Goal: Task Accomplishment & Management: Manage account settings

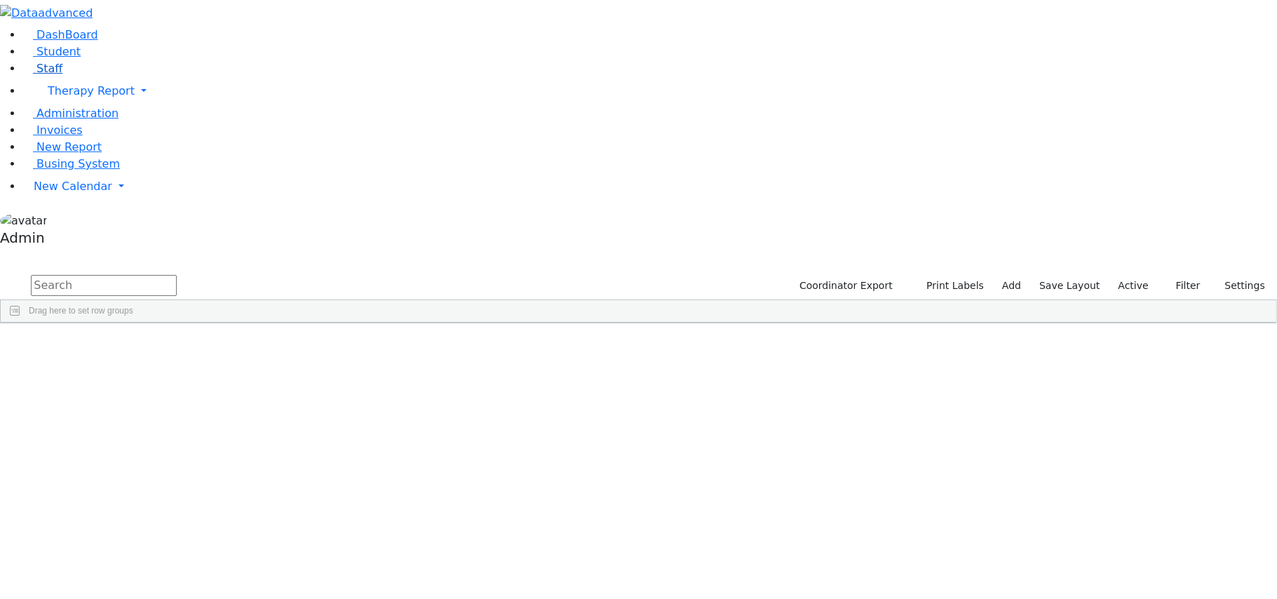
click at [42, 75] on link "Staff" at bounding box center [42, 68] width 40 height 13
click at [177, 275] on input "text" at bounding box center [104, 285] width 146 height 21
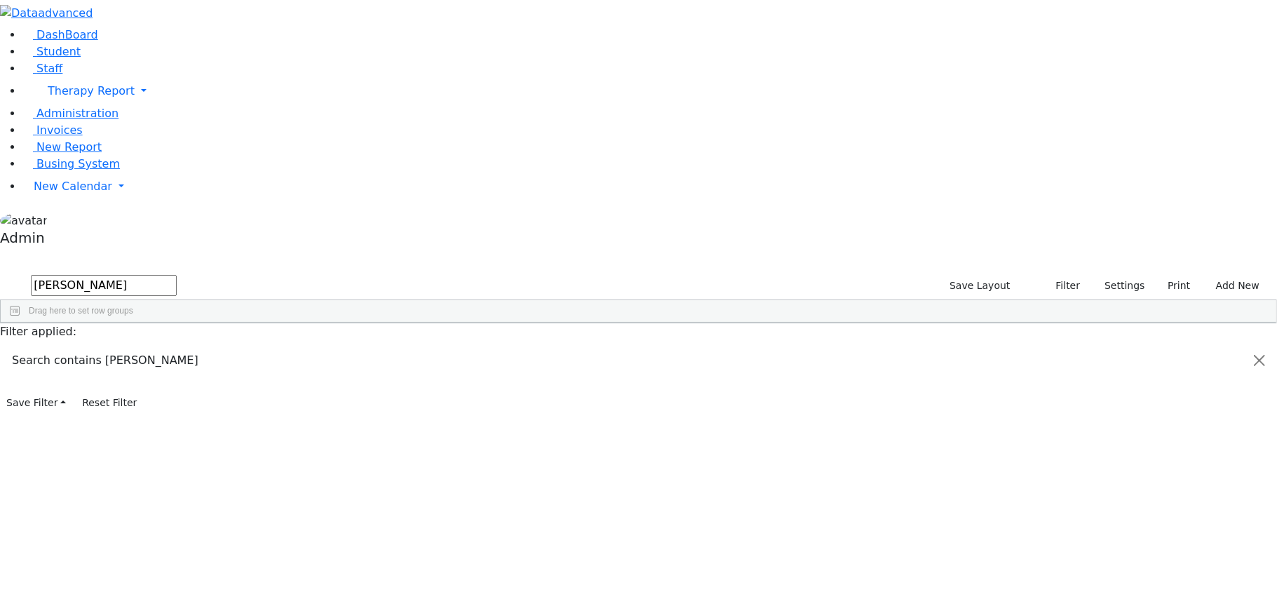
type input "[PERSON_NAME]"
click at [79, 346] on div "Klien" at bounding box center [40, 356] width 78 height 20
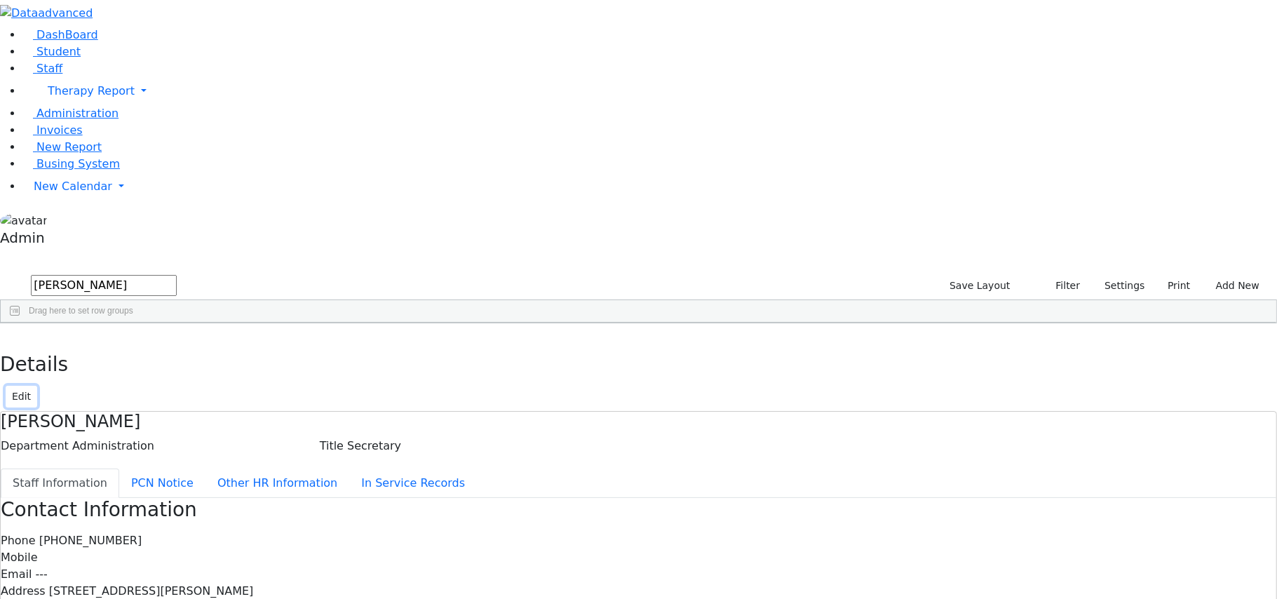
click at [37, 386] on button "Edit" at bounding box center [22, 397] width 32 height 22
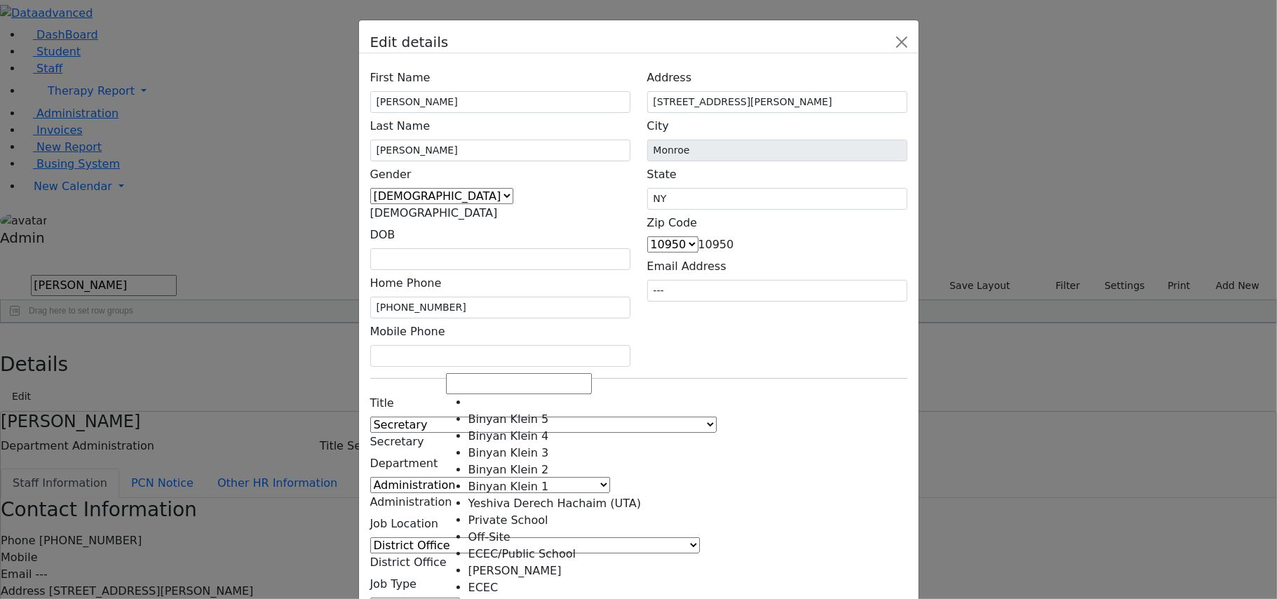
click at [447, 555] on span "District Office" at bounding box center [408, 561] width 76 height 13
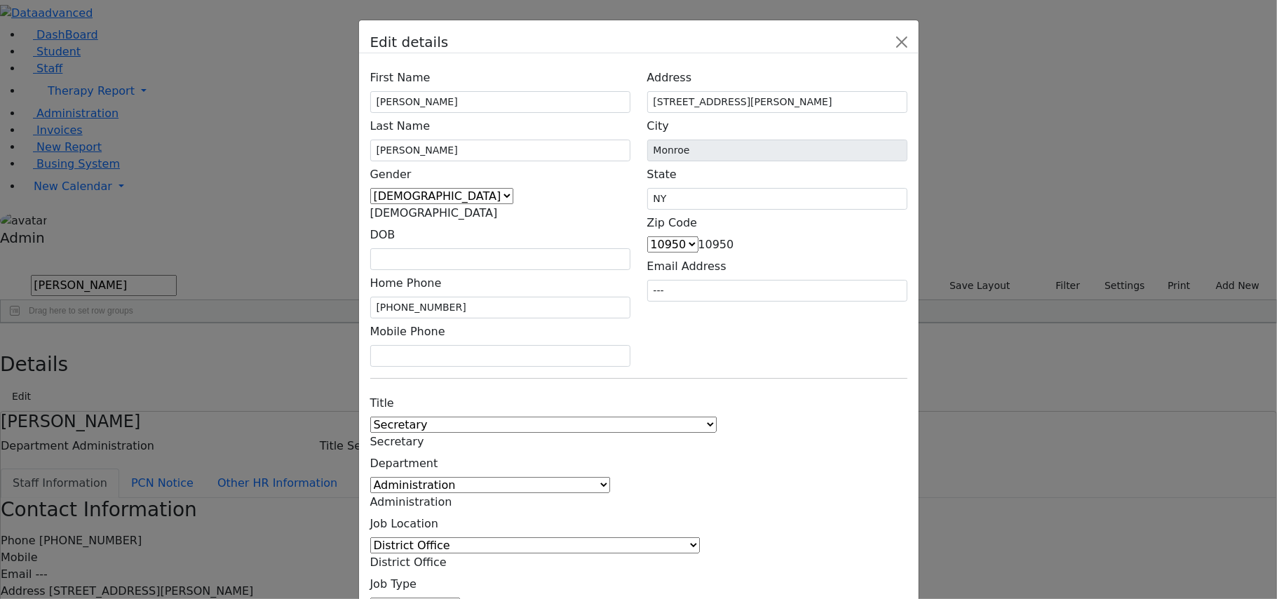
click at [447, 555] on span "District Office" at bounding box center [408, 561] width 76 height 13
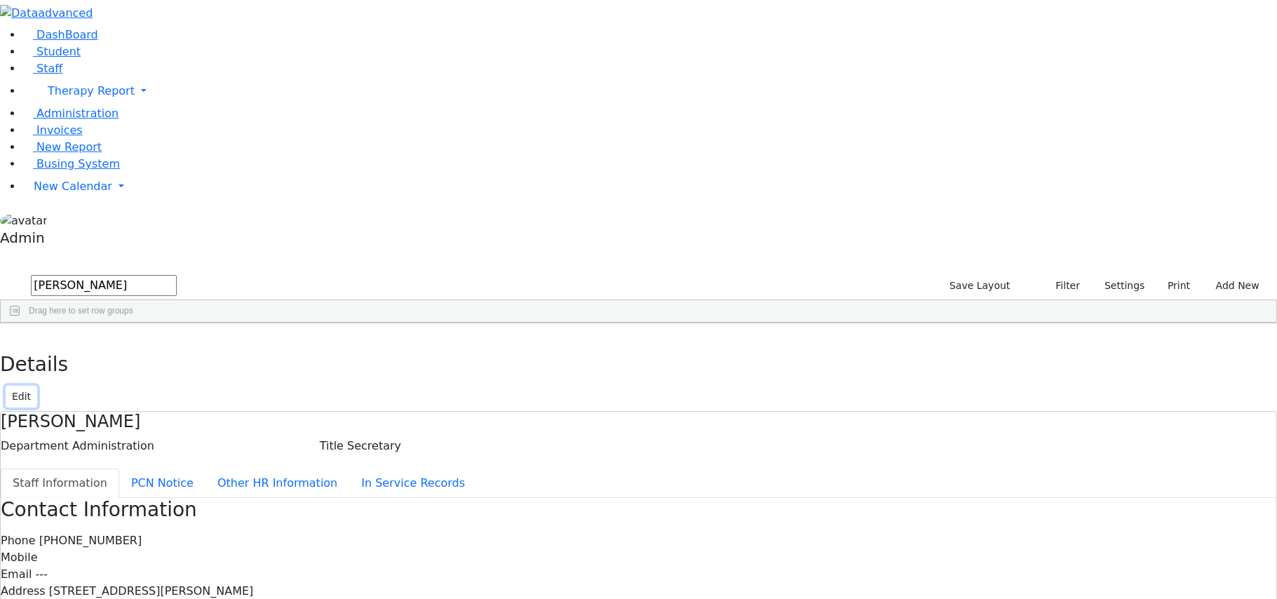
click at [37, 386] on button "Edit" at bounding box center [22, 397] width 32 height 22
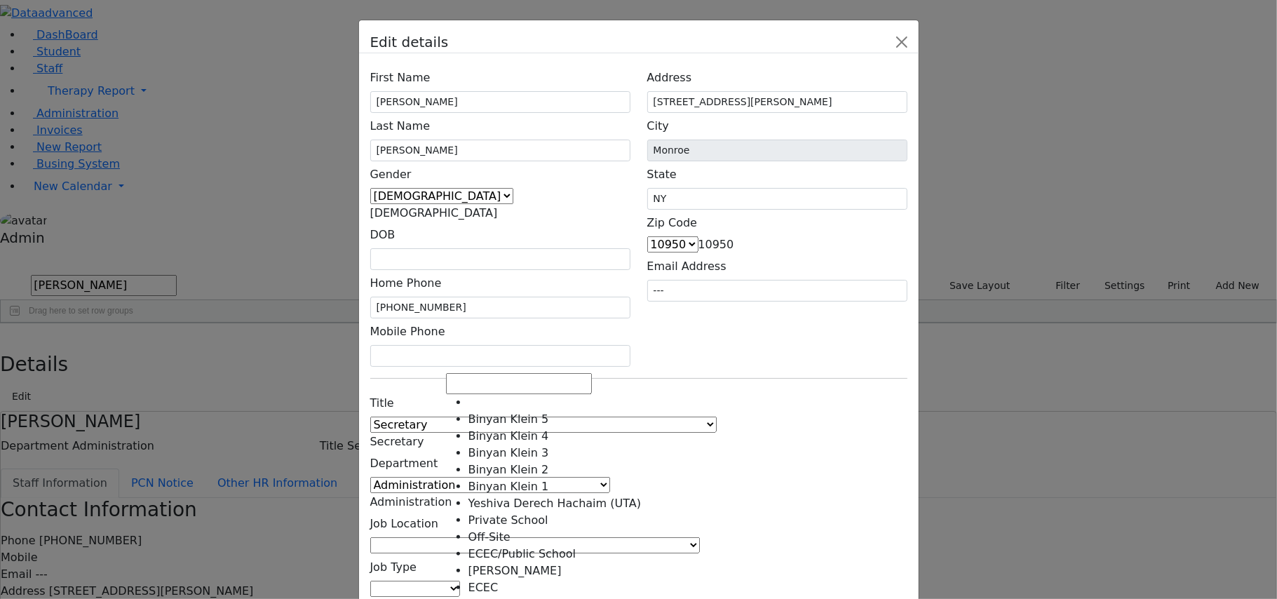
click at [700, 539] on span at bounding box center [700, 545] width 0 height 13
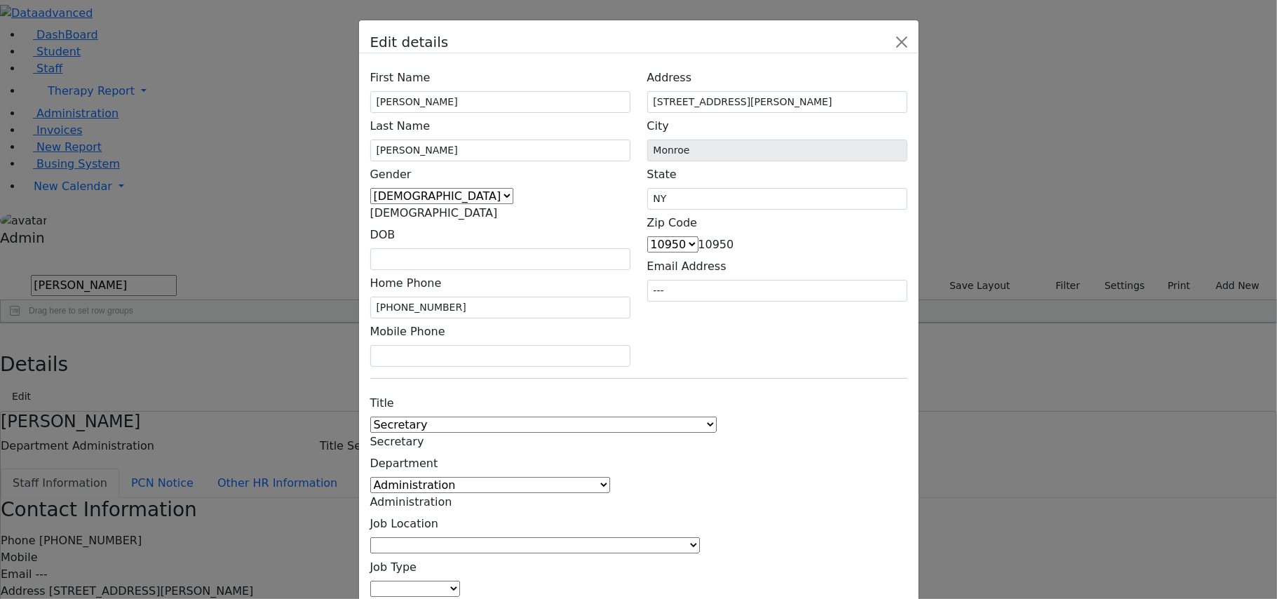
click at [700, 539] on span at bounding box center [700, 545] width 0 height 13
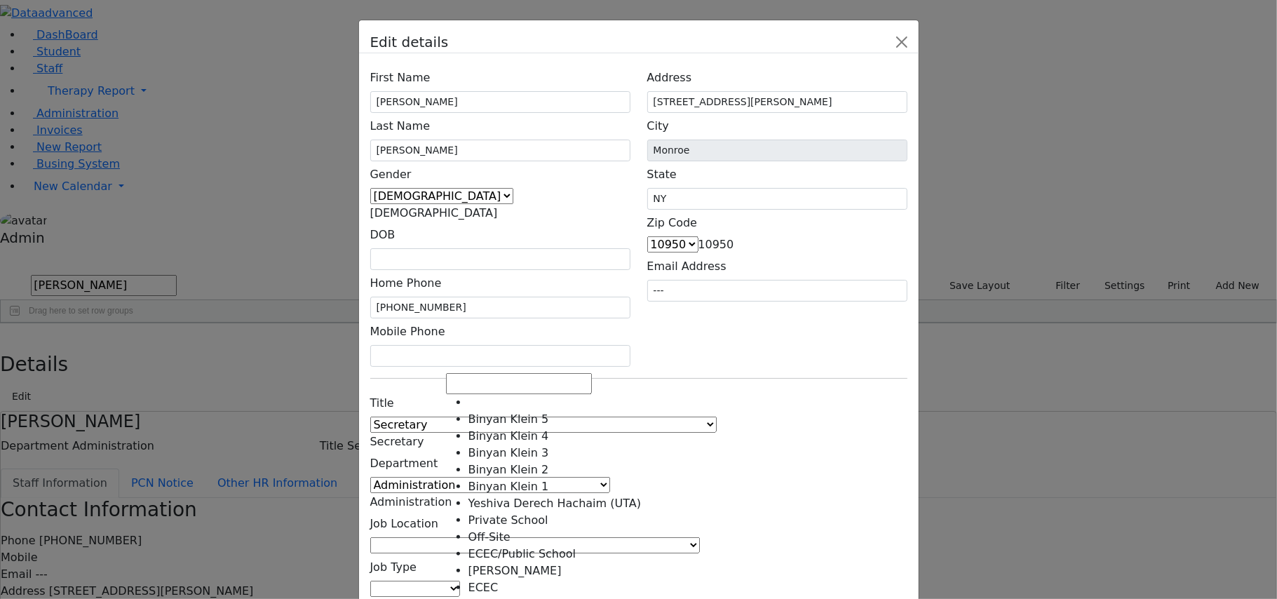
click at [700, 539] on span at bounding box center [700, 545] width 0 height 13
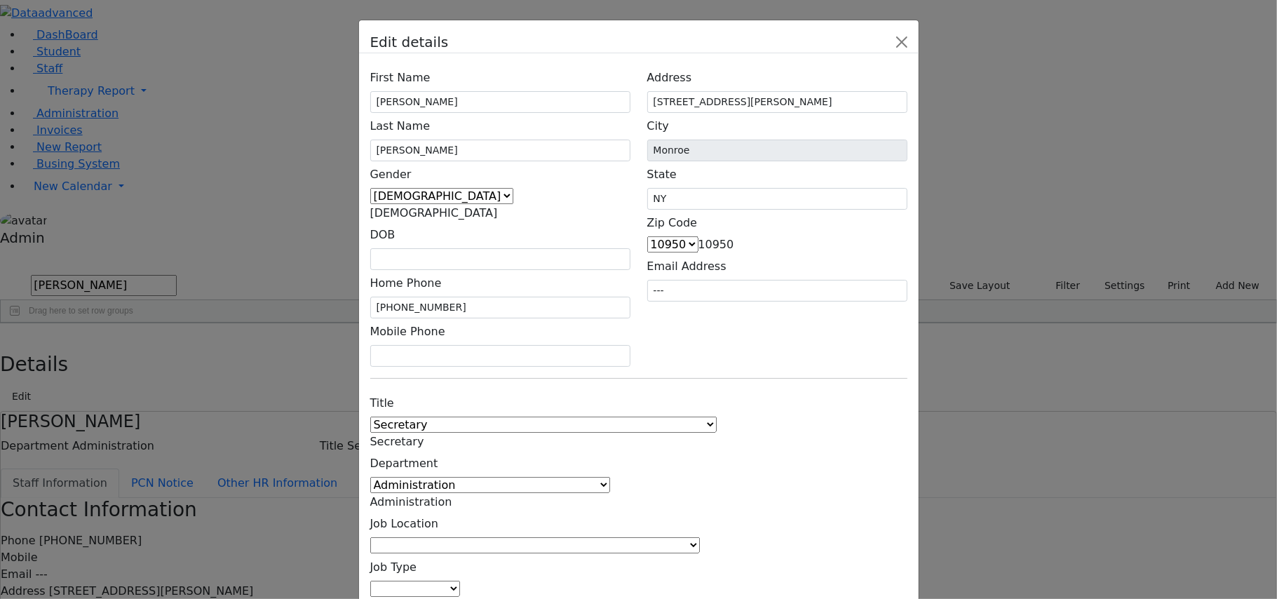
click at [700, 539] on span at bounding box center [700, 545] width 0 height 13
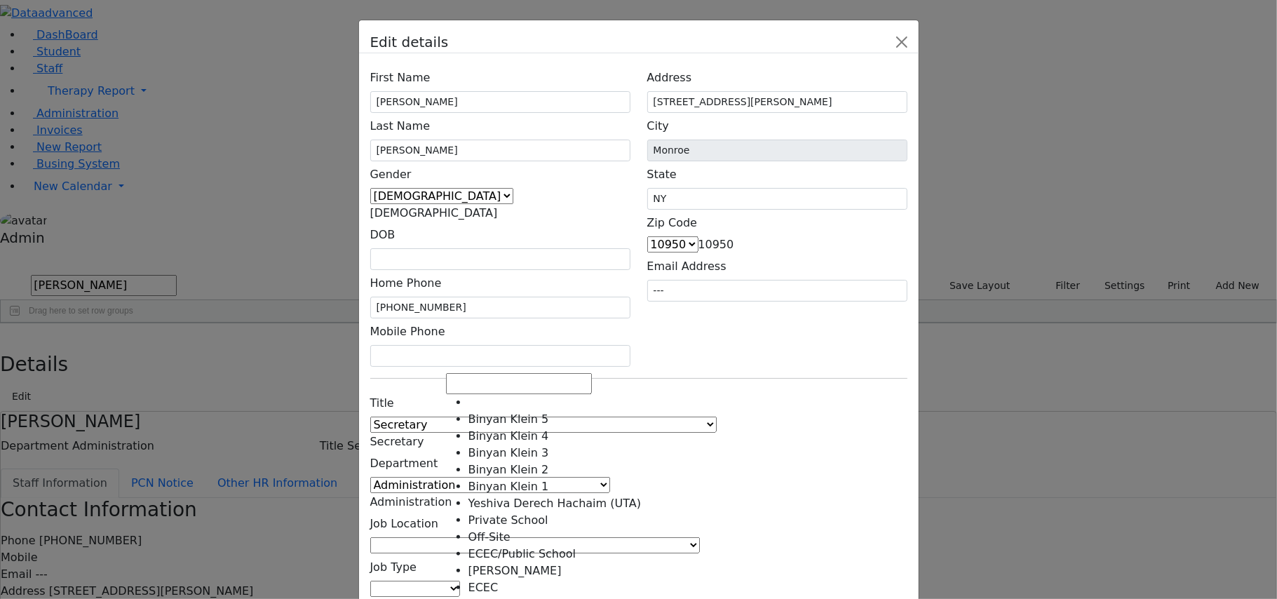
click at [700, 539] on span at bounding box center [700, 545] width 0 height 13
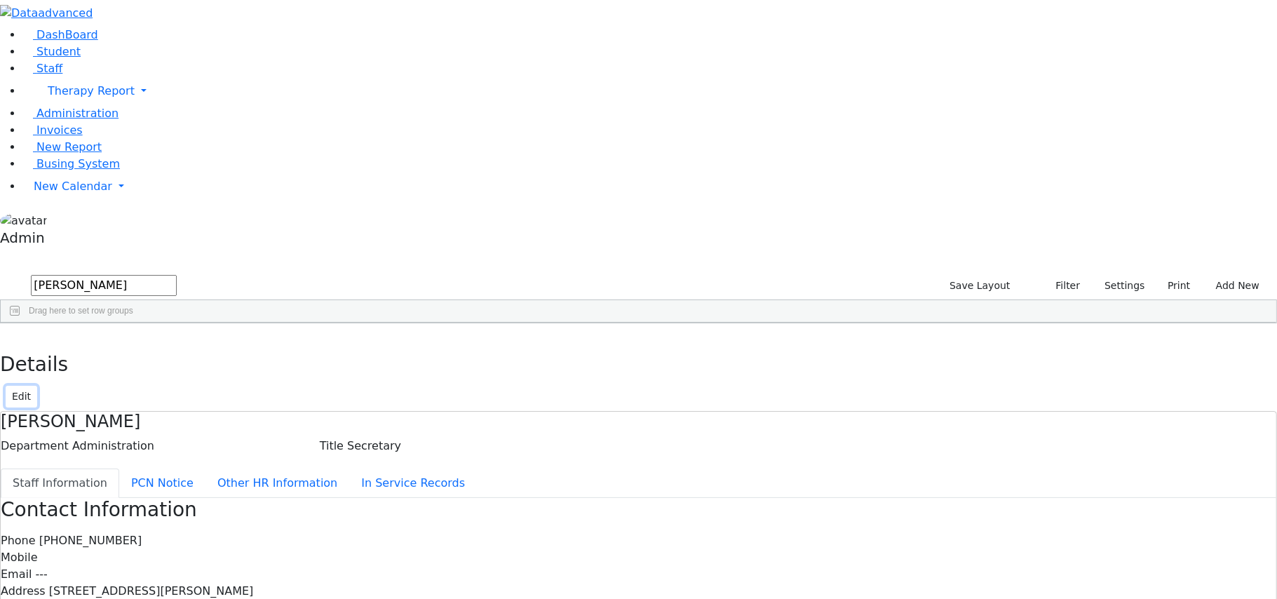
click at [37, 386] on button "Edit" at bounding box center [22, 397] width 32 height 22
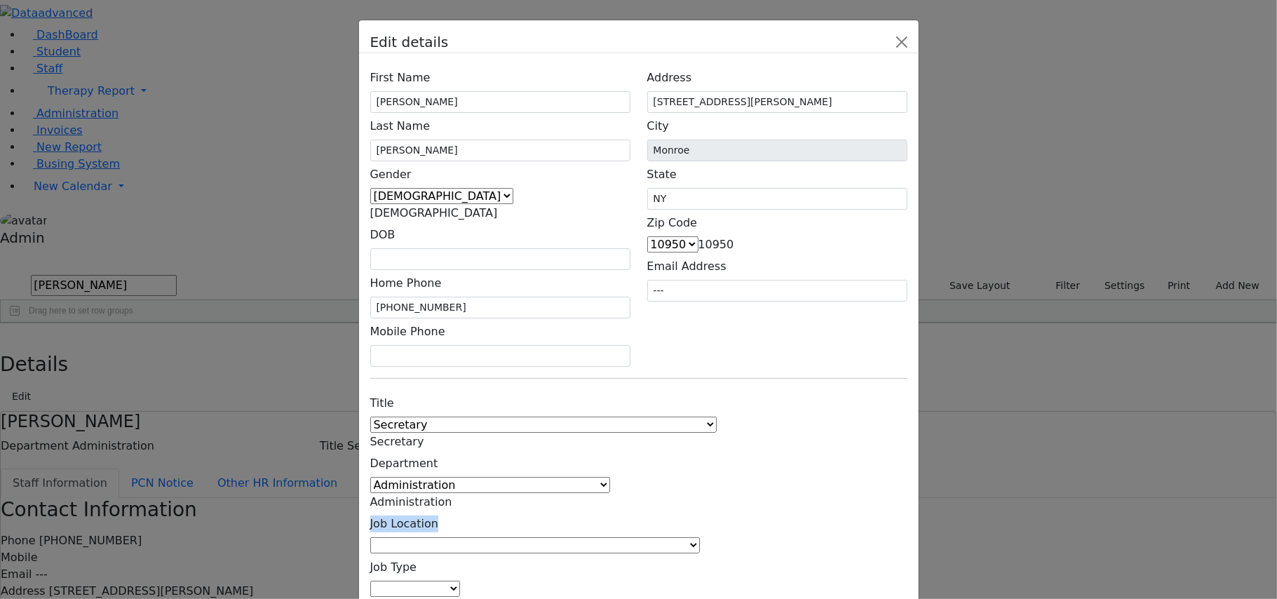
drag, startPoint x: 404, startPoint y: 360, endPoint x: 332, endPoint y: 360, distance: 71.5
click at [362, 390] on div "Title 1:1 Aide Administrator Assistant Principal BCBA Community Liaison Coordin…" at bounding box center [500, 539] width 277 height 299
copy label "Job Location"
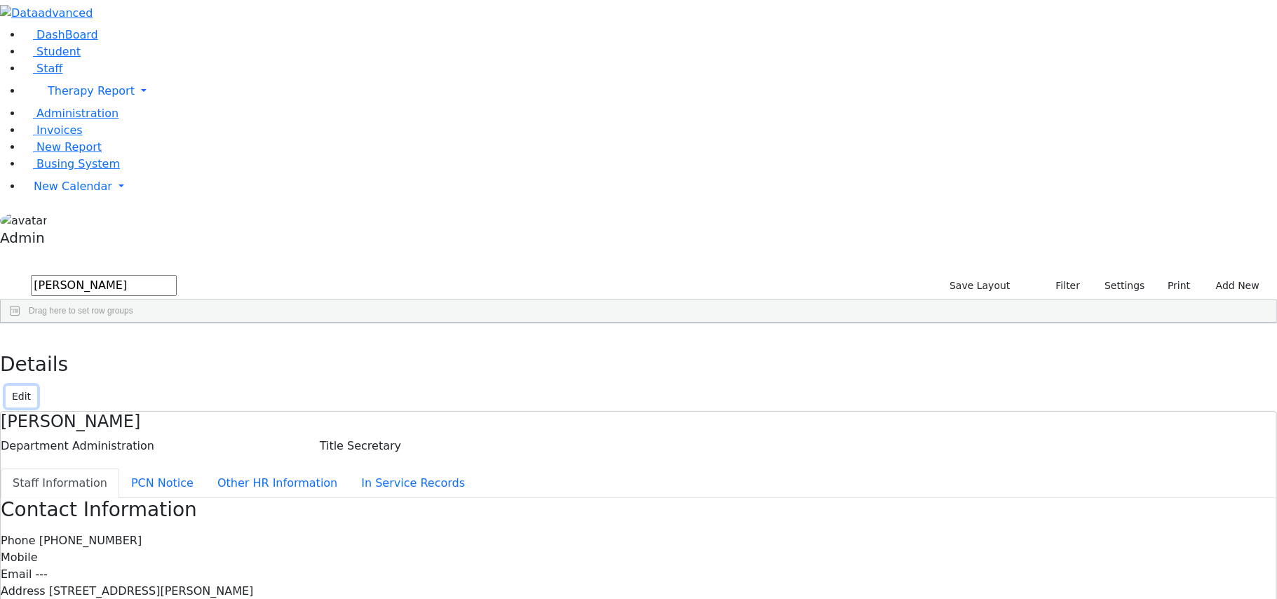
click at [37, 386] on button "Edit" at bounding box center [22, 397] width 32 height 22
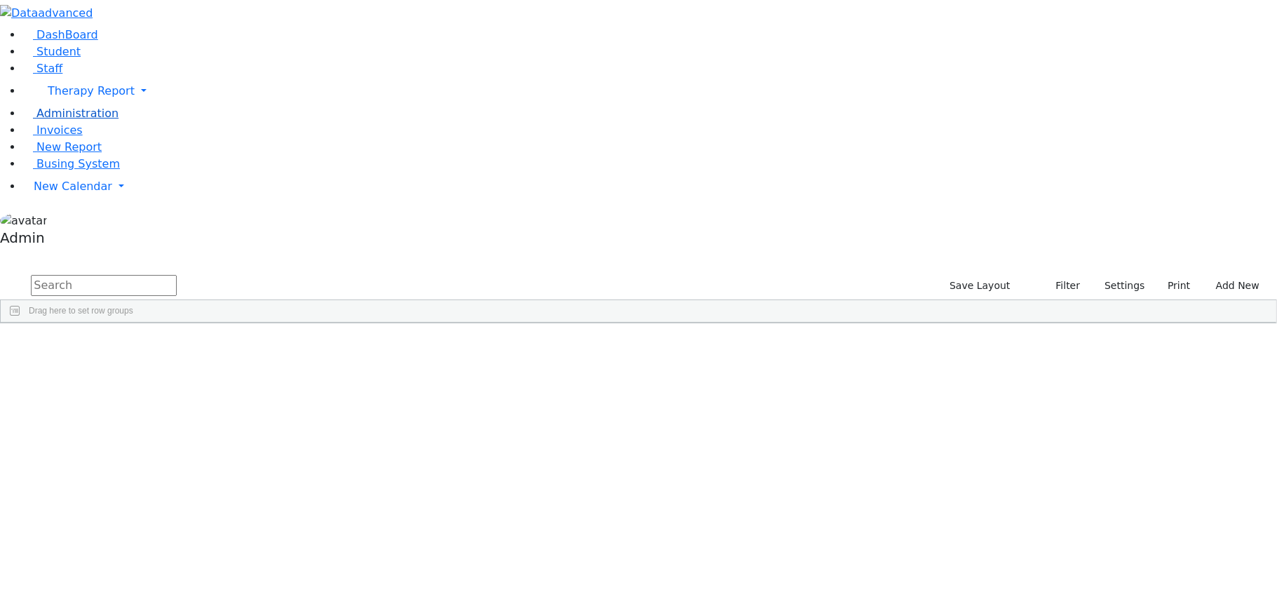
click at [54, 120] on span "Administration" at bounding box center [77, 113] width 82 height 13
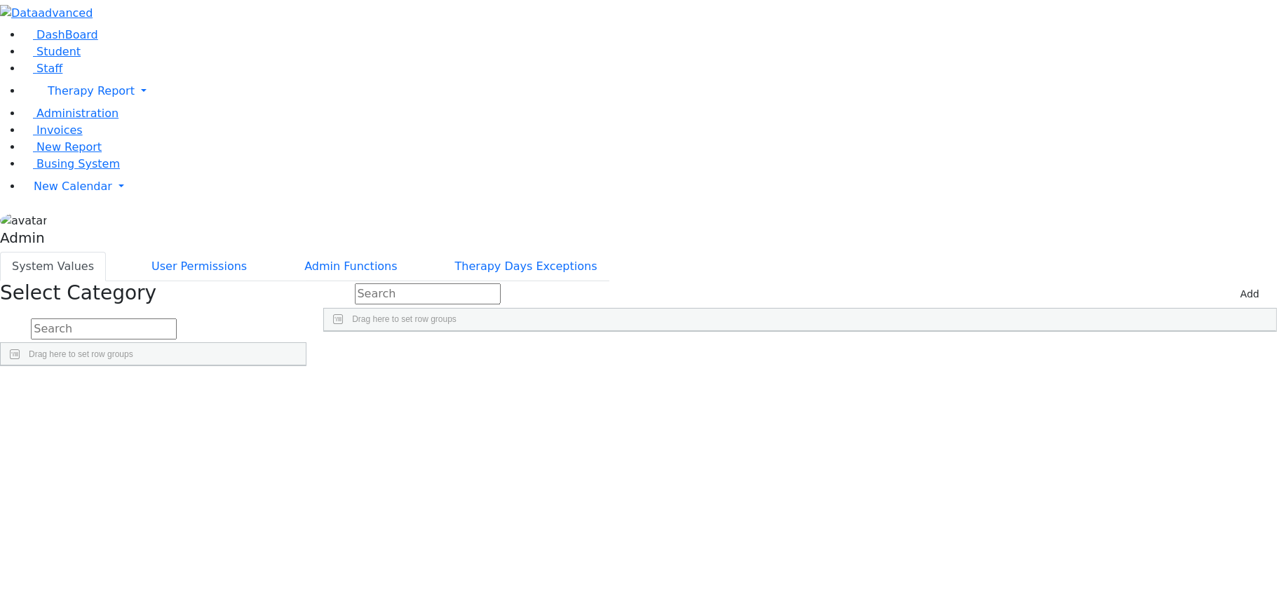
click at [177, 318] on input "text" at bounding box center [104, 328] width 146 height 21
type input "j"
type input "loc"
click at [202, 411] on div "SysLocation" at bounding box center [148, 421] width 107 height 20
click at [296, 412] on link "Detail" at bounding box center [277, 423] width 38 height 22
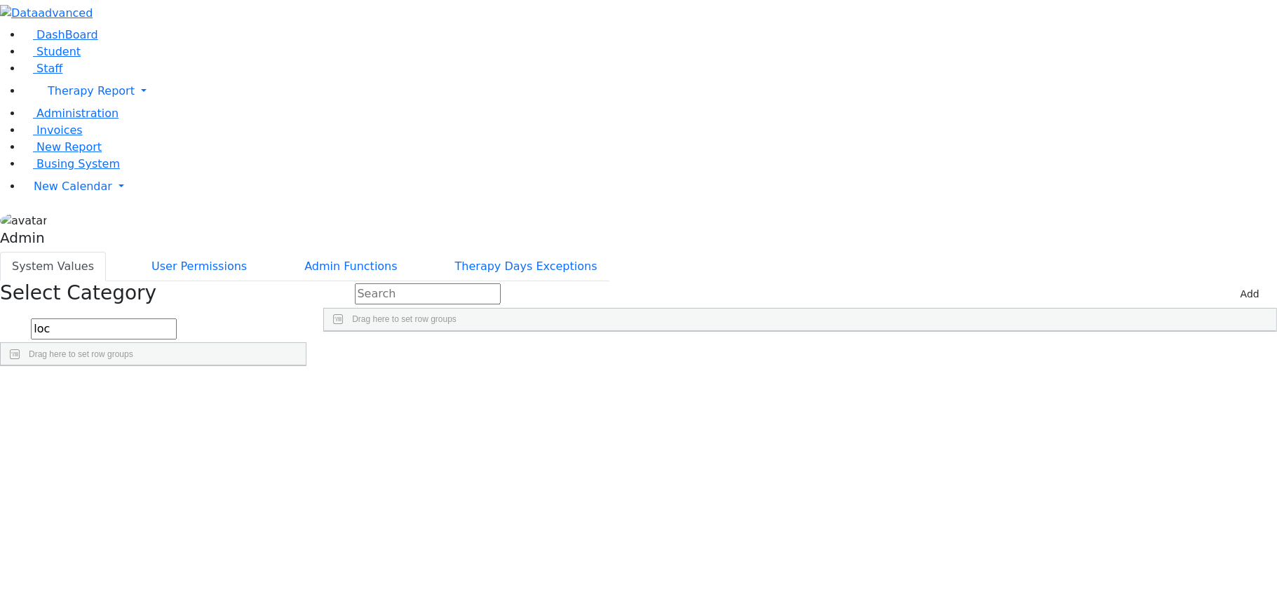
scroll to position [108, 0]
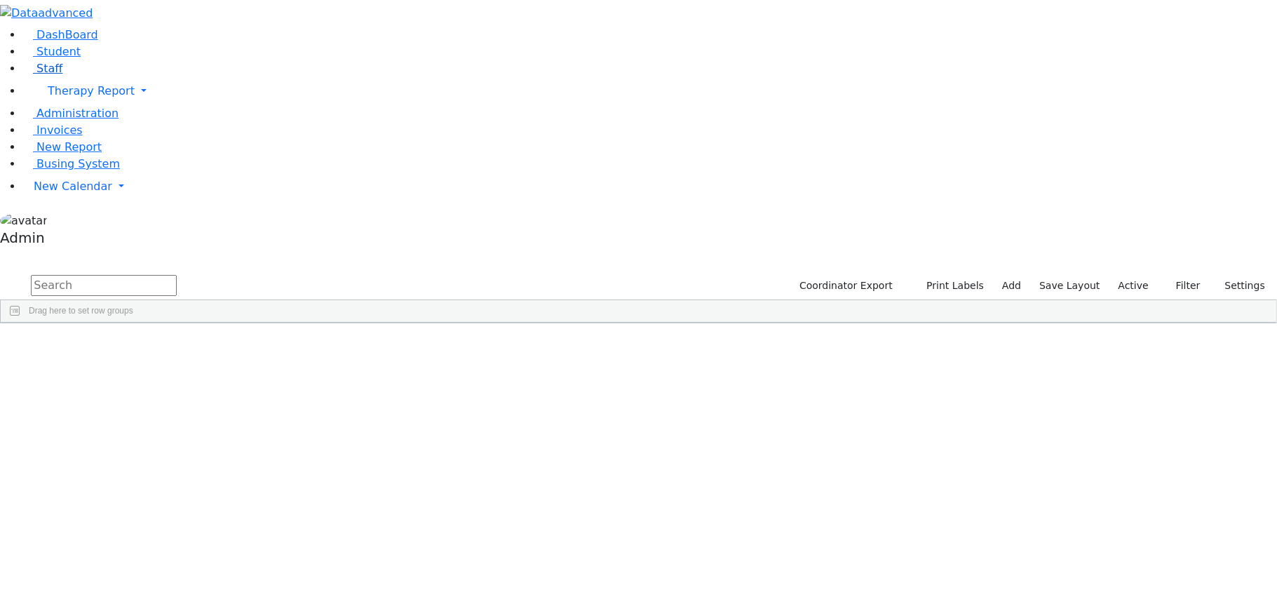
click at [45, 75] on span "Staff" at bounding box center [49, 68] width 26 height 13
click at [177, 275] on input "text" at bounding box center [104, 285] width 146 height 21
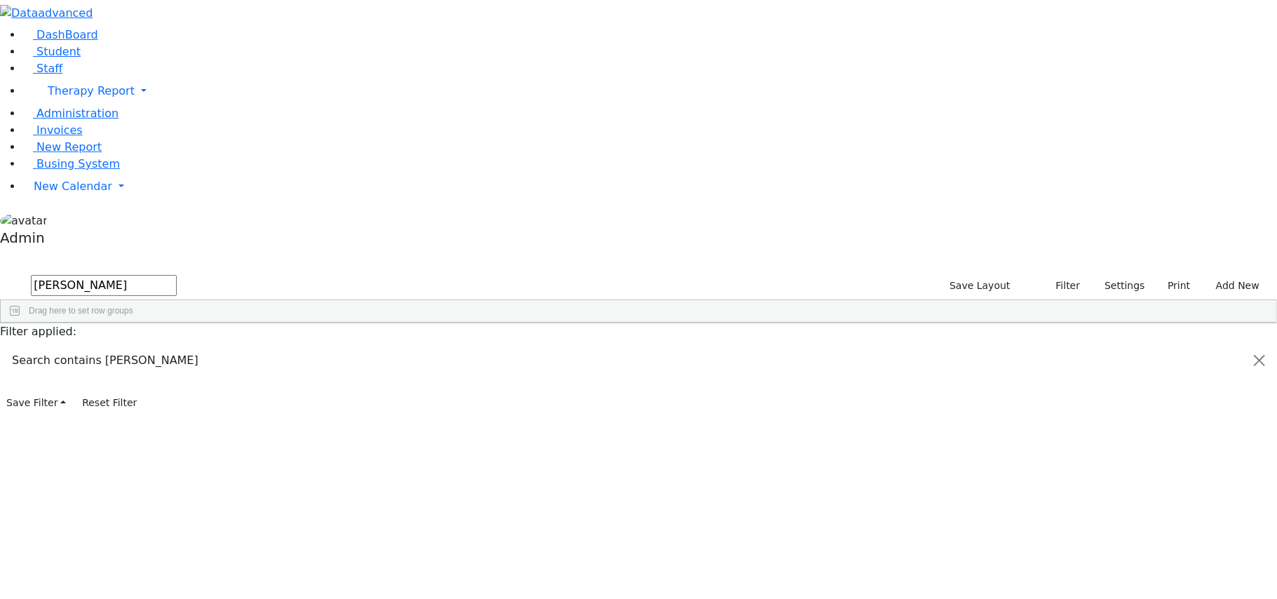
type input "[PERSON_NAME]"
click at [233, 346] on div "Secretary" at bounding box center [194, 356] width 77 height 20
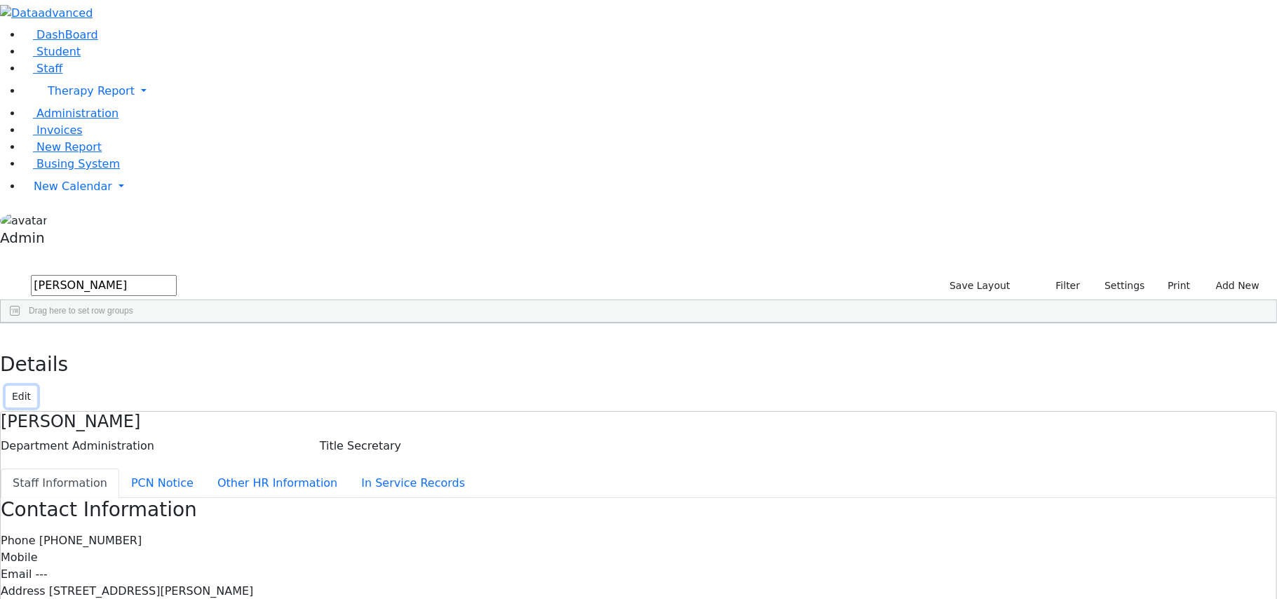
click at [37, 386] on button "Edit" at bounding box center [22, 397] width 32 height 22
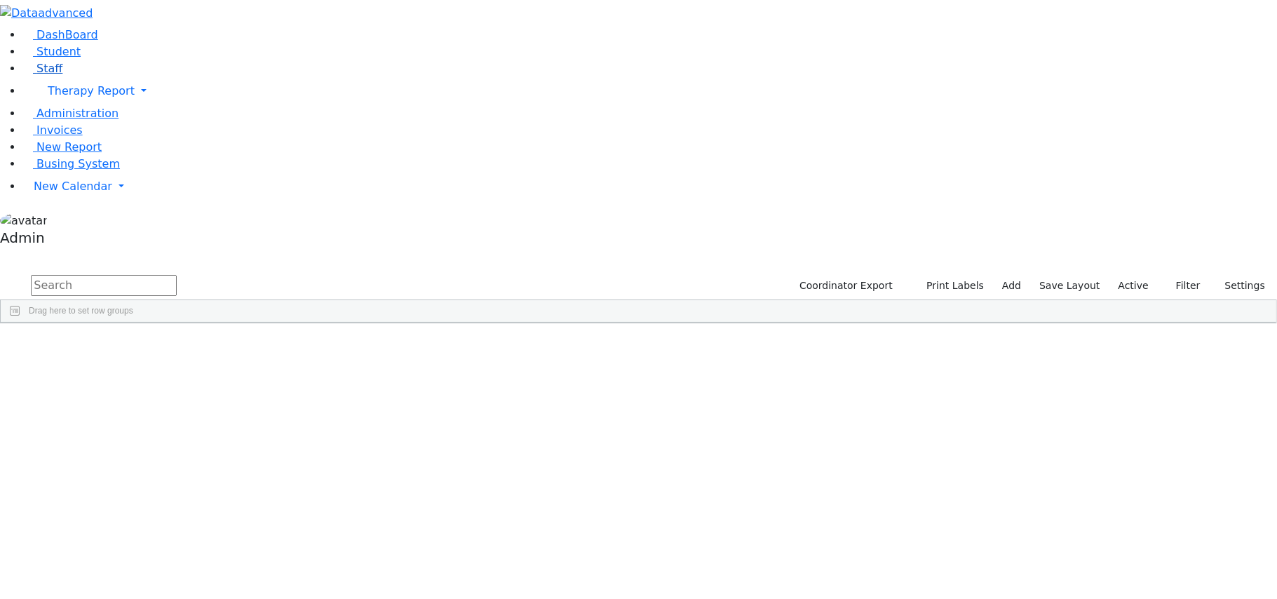
click at [45, 75] on link "Staff" at bounding box center [42, 68] width 40 height 13
click at [177, 275] on input "text" at bounding box center [104, 285] width 146 height 21
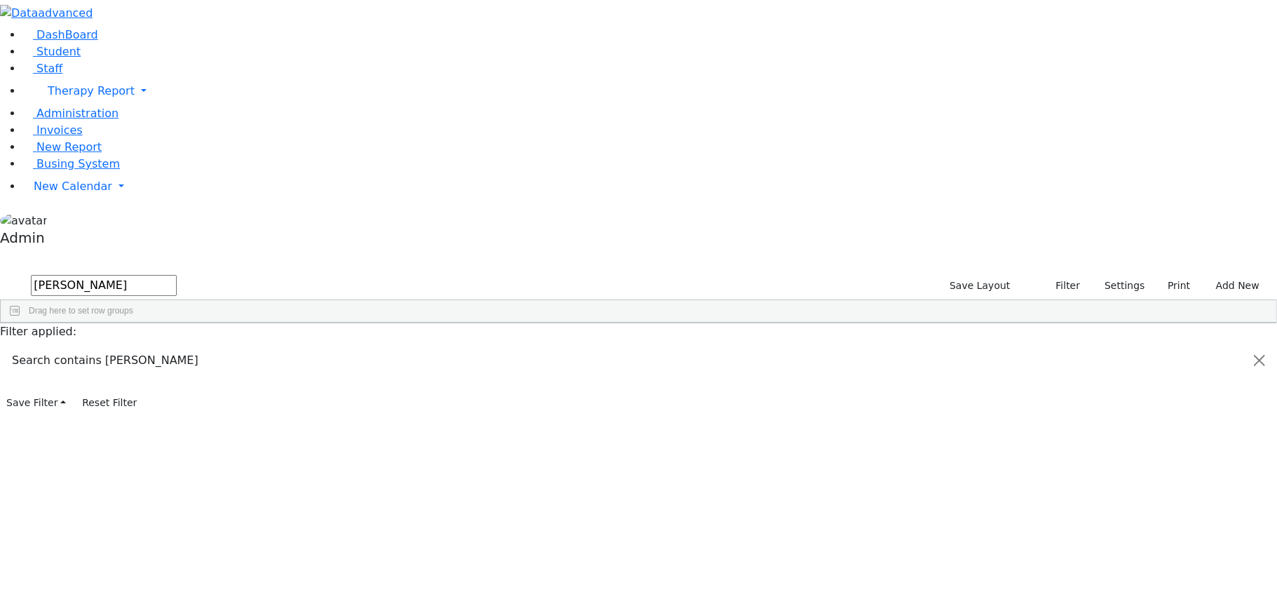
type input "sury"
click at [156, 346] on div "Sury" at bounding box center [117, 356] width 77 height 20
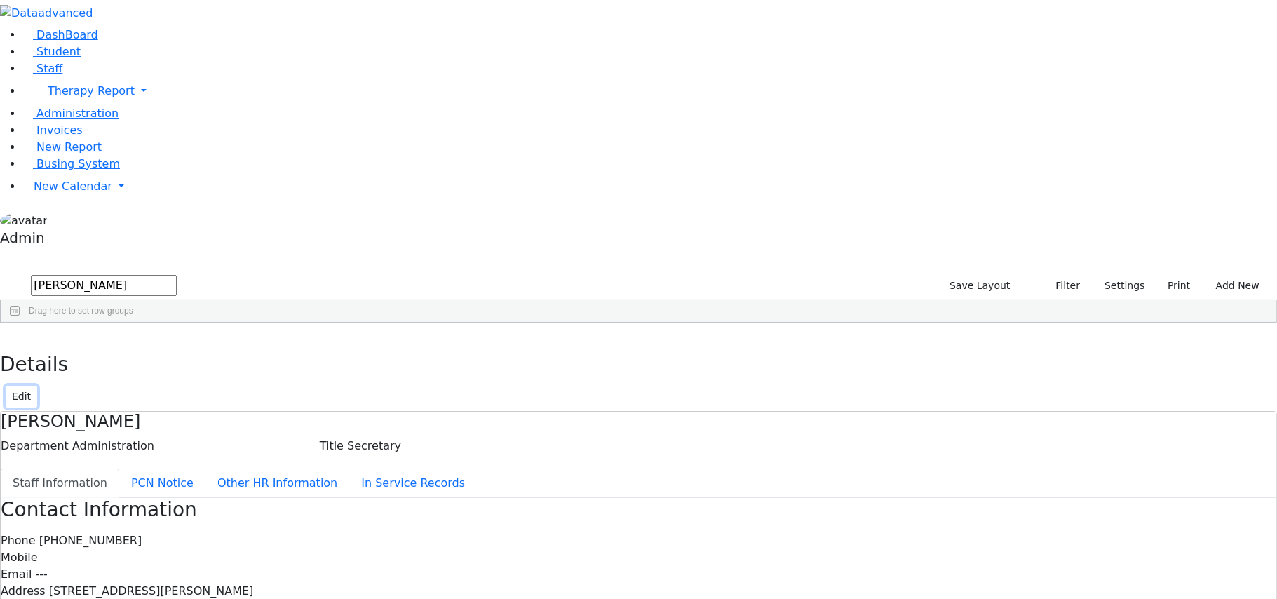
click at [37, 386] on button "Edit" at bounding box center [22, 397] width 32 height 22
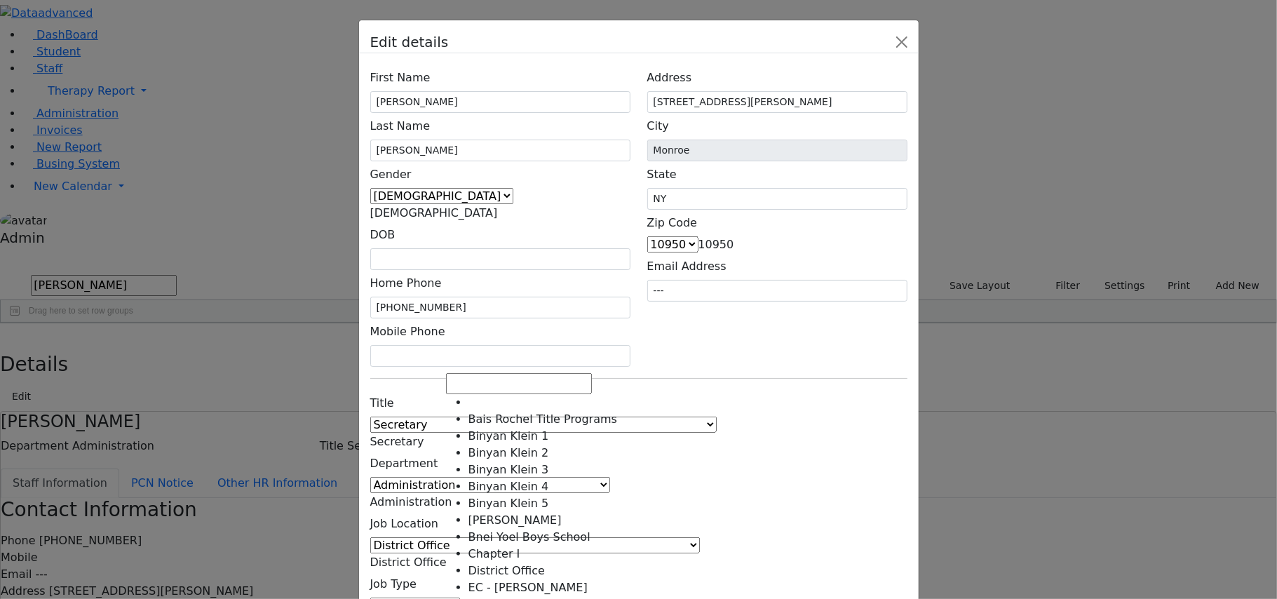
click at [447, 555] on span "District Office" at bounding box center [408, 561] width 76 height 13
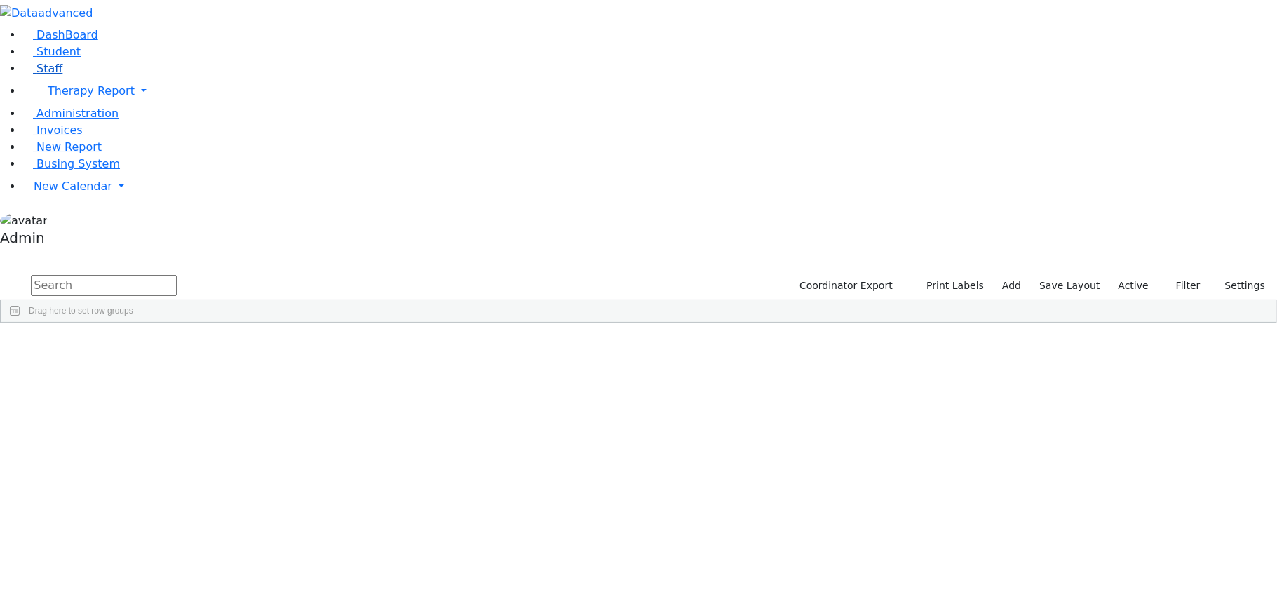
click at [42, 75] on link "Staff" at bounding box center [42, 68] width 40 height 13
click at [177, 275] on input "text" at bounding box center [104, 285] width 146 height 21
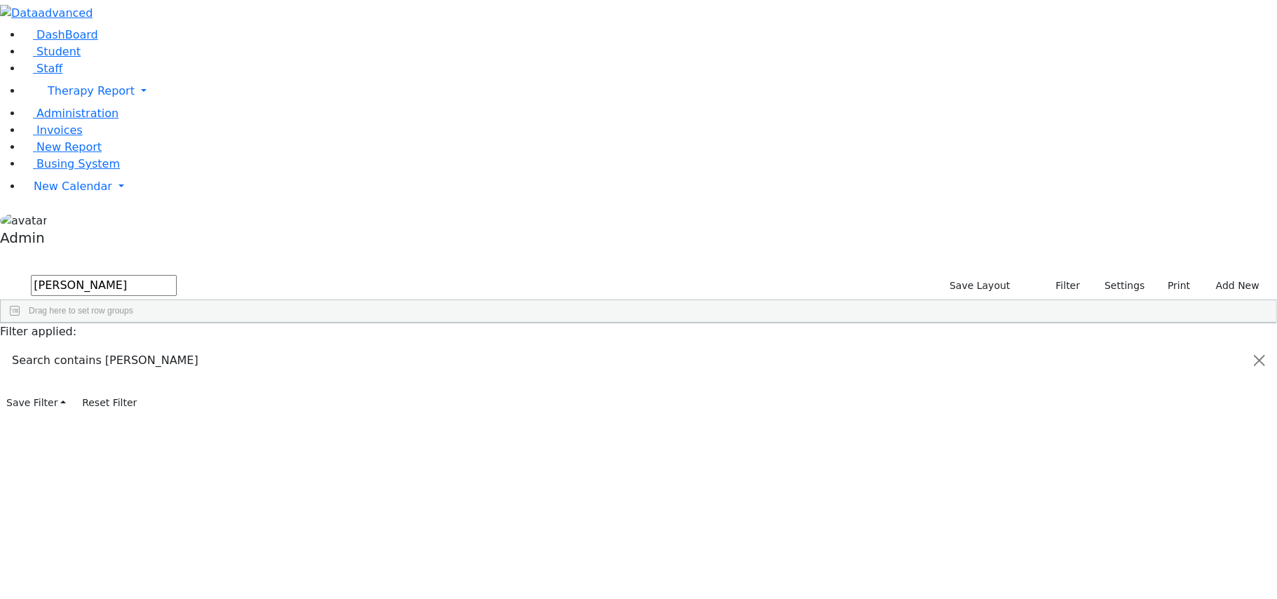
type input "[PERSON_NAME]"
click at [233, 346] on div "Secretary" at bounding box center [194, 356] width 77 height 20
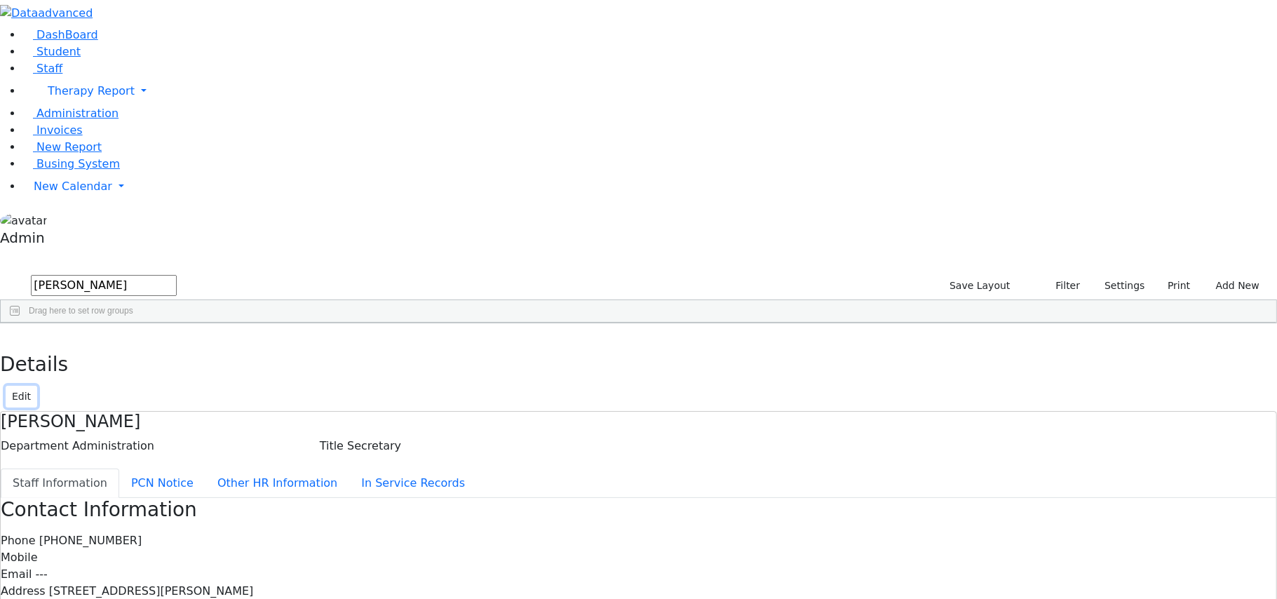
click at [37, 386] on button "Edit" at bounding box center [22, 397] width 32 height 22
